Goal: Transaction & Acquisition: Purchase product/service

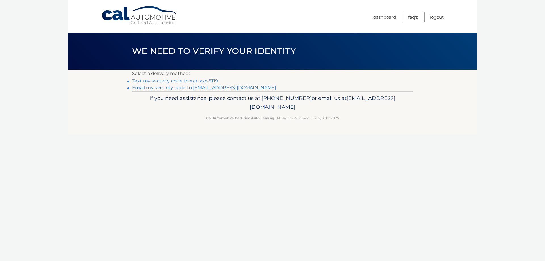
click at [166, 81] on link "Text my security code to xxx-xxx-5119" at bounding box center [175, 80] width 86 height 5
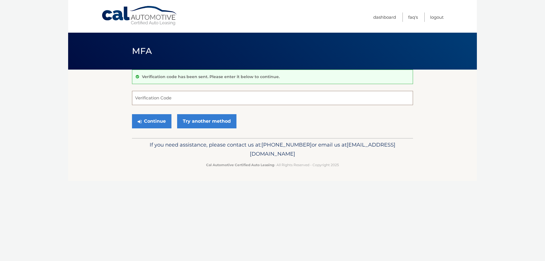
click at [178, 94] on input "Verification Code" at bounding box center [272, 98] width 281 height 14
type input "939749"
click at [150, 122] on button "Continue" at bounding box center [151, 121] width 39 height 14
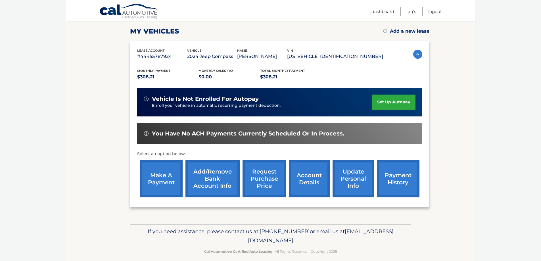
scroll to position [83, 0]
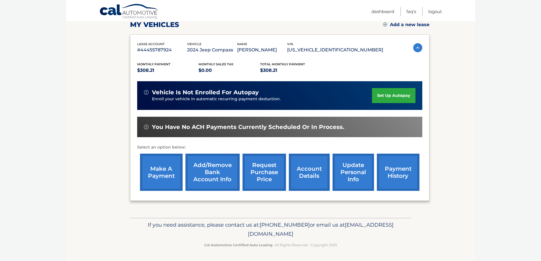
click at [168, 170] on link "make a payment" at bounding box center [161, 172] width 43 height 37
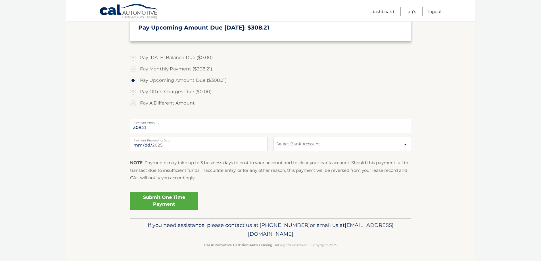
scroll to position [145, 0]
click at [162, 196] on link "Submit One Time Payment" at bounding box center [164, 200] width 68 height 18
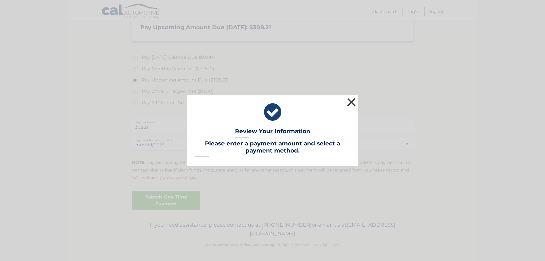
click at [351, 102] on button "×" at bounding box center [351, 102] width 11 height 11
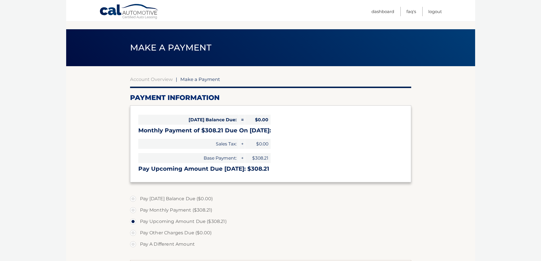
scroll to position [3, 0]
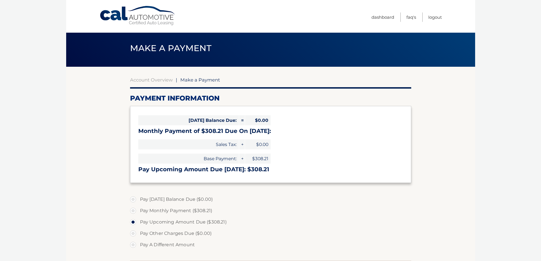
click at [133, 224] on label "Pay Upcoming Amount Due ($308.21)" at bounding box center [270, 221] width 281 height 11
click at [133, 224] on input "Pay Upcoming Amount Due ($308.21)" at bounding box center [135, 220] width 6 height 9
click at [132, 234] on label "Pay Other Charges Due ($0.00)" at bounding box center [270, 233] width 281 height 11
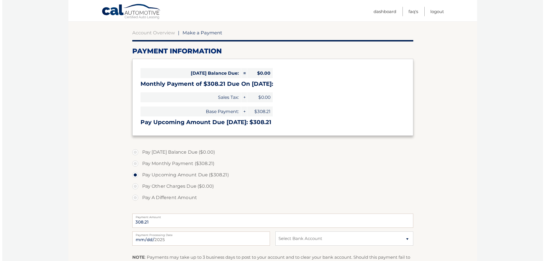
scroll to position [145, 0]
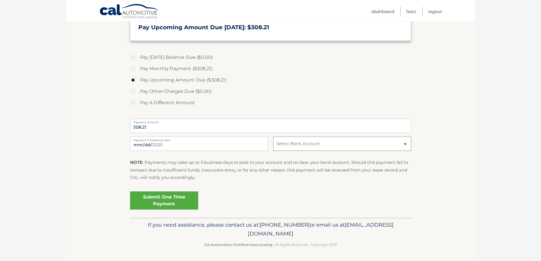
click at [302, 141] on select "Select Bank Account Checking OCEANFIRST BANK *****3700 Checking TD BANK, NA ***…" at bounding box center [342, 144] width 138 height 14
select select "MTRjN2I3ZGEtZGYwNS00ZTgxLWJiYzYtMDIwZGE4ZmU4MzRj"
click at [273, 137] on select "Select Bank Account Checking OCEANFIRST BANK *****3700 Checking TD BANK, NA ***…" at bounding box center [342, 144] width 138 height 14
click at [156, 198] on link "Submit One Time Payment" at bounding box center [164, 200] width 68 height 18
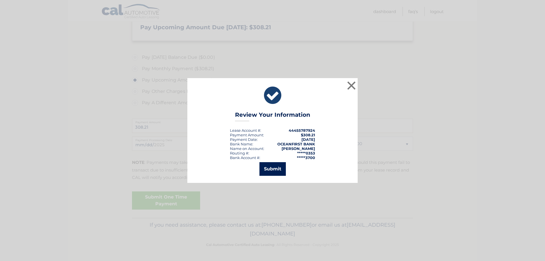
click at [276, 170] on button "Submit" at bounding box center [272, 169] width 26 height 14
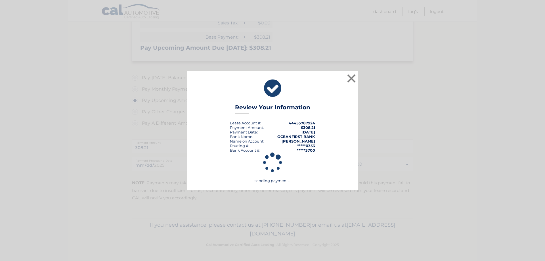
scroll to position [124, 0]
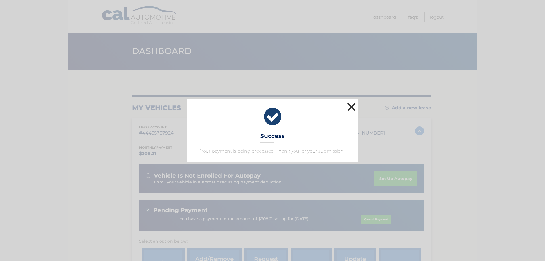
click at [349, 108] on button "×" at bounding box center [351, 106] width 11 height 11
